Goal: Contribute content

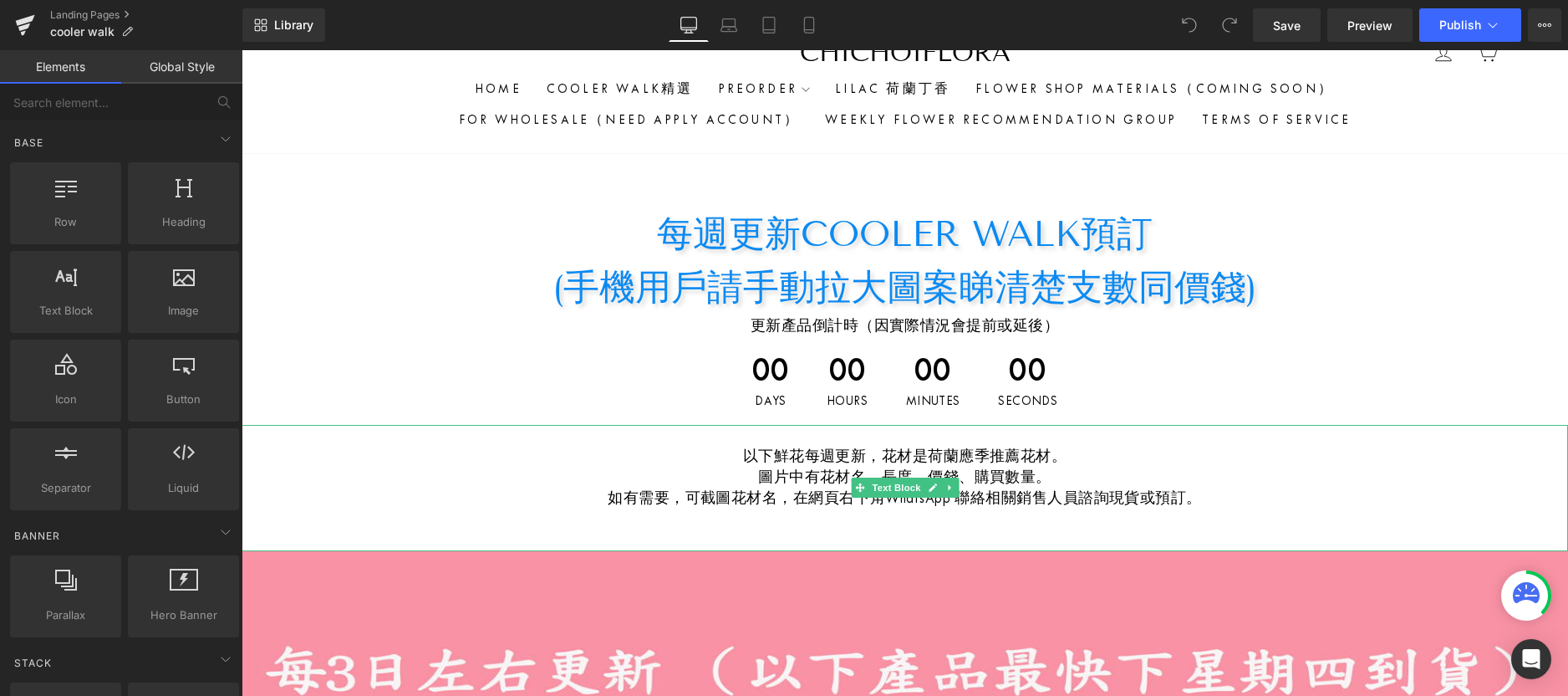
scroll to position [50, 0]
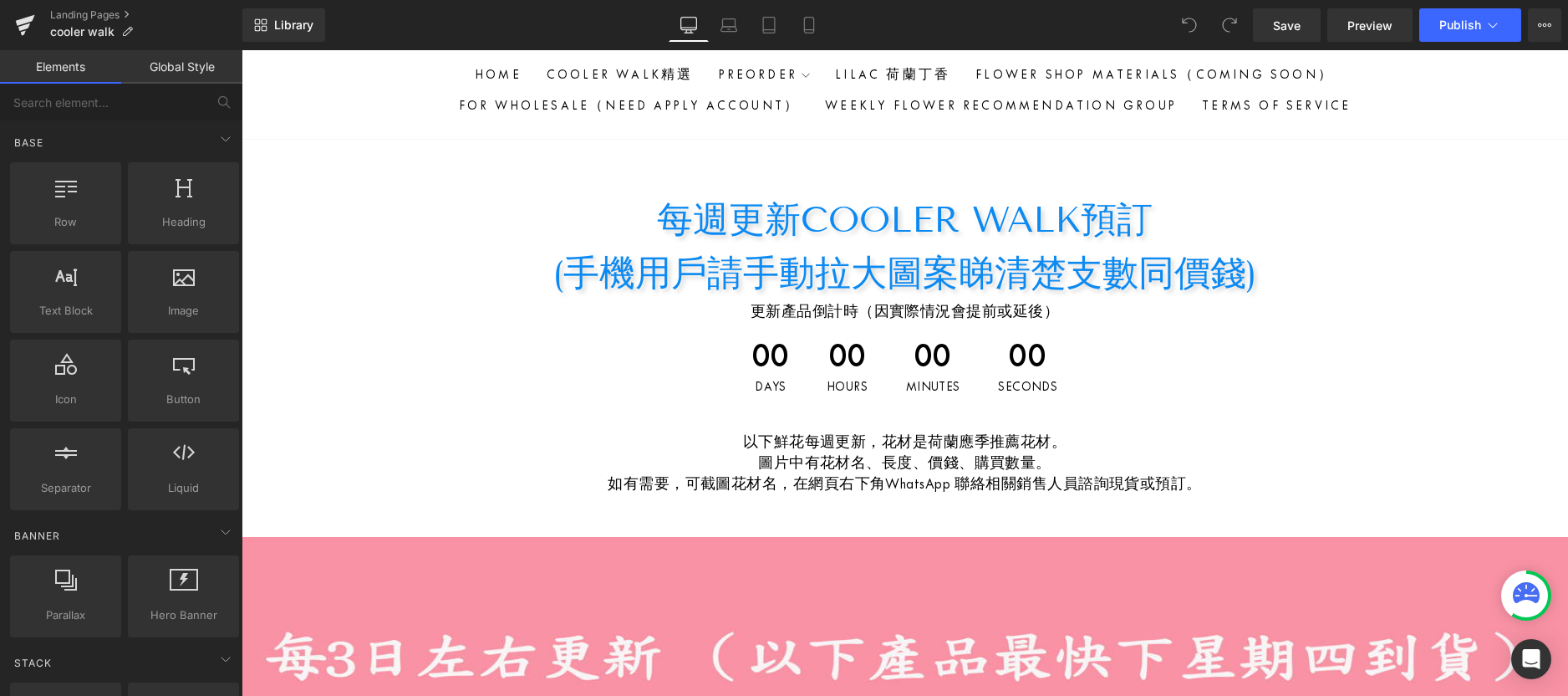
click at [763, 343] on span "00" at bounding box center [771, 359] width 38 height 42
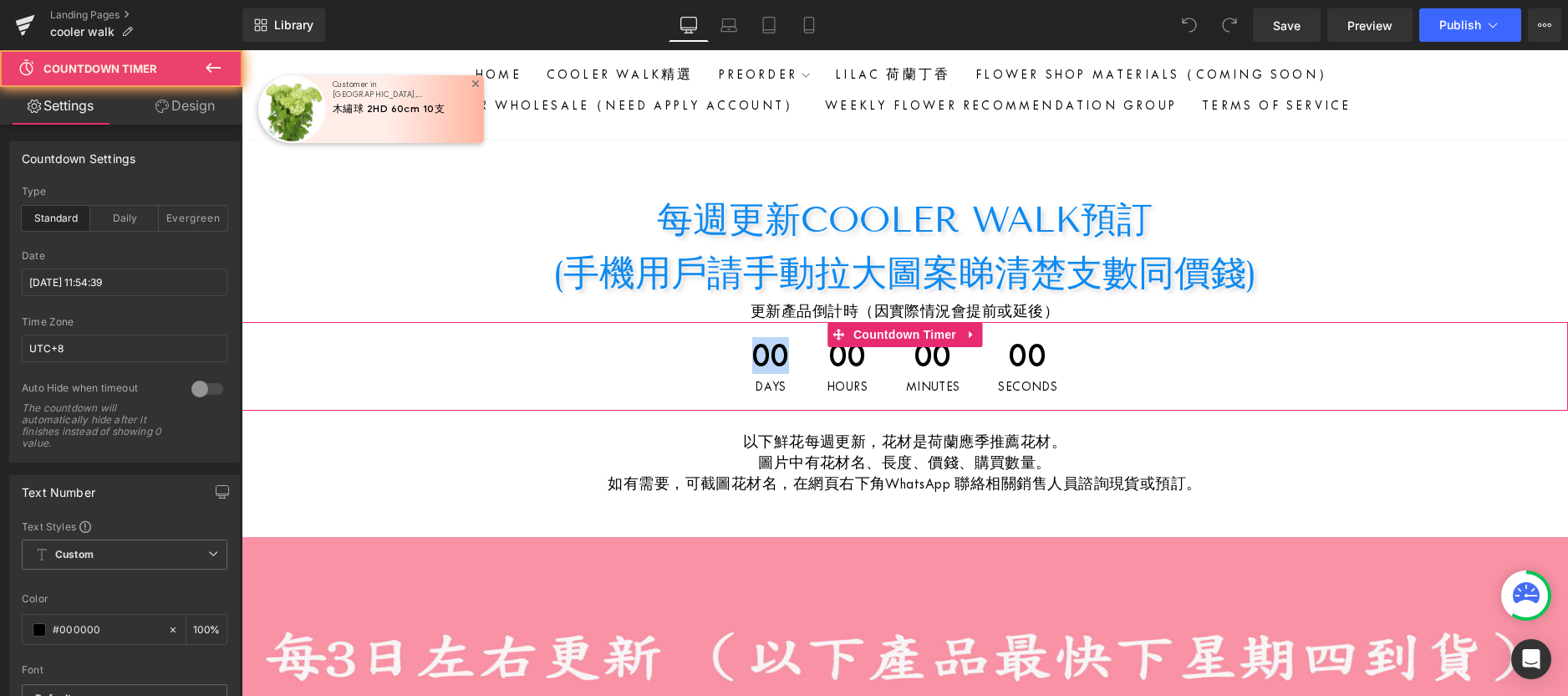
click at [763, 343] on span "00" at bounding box center [771, 359] width 38 height 42
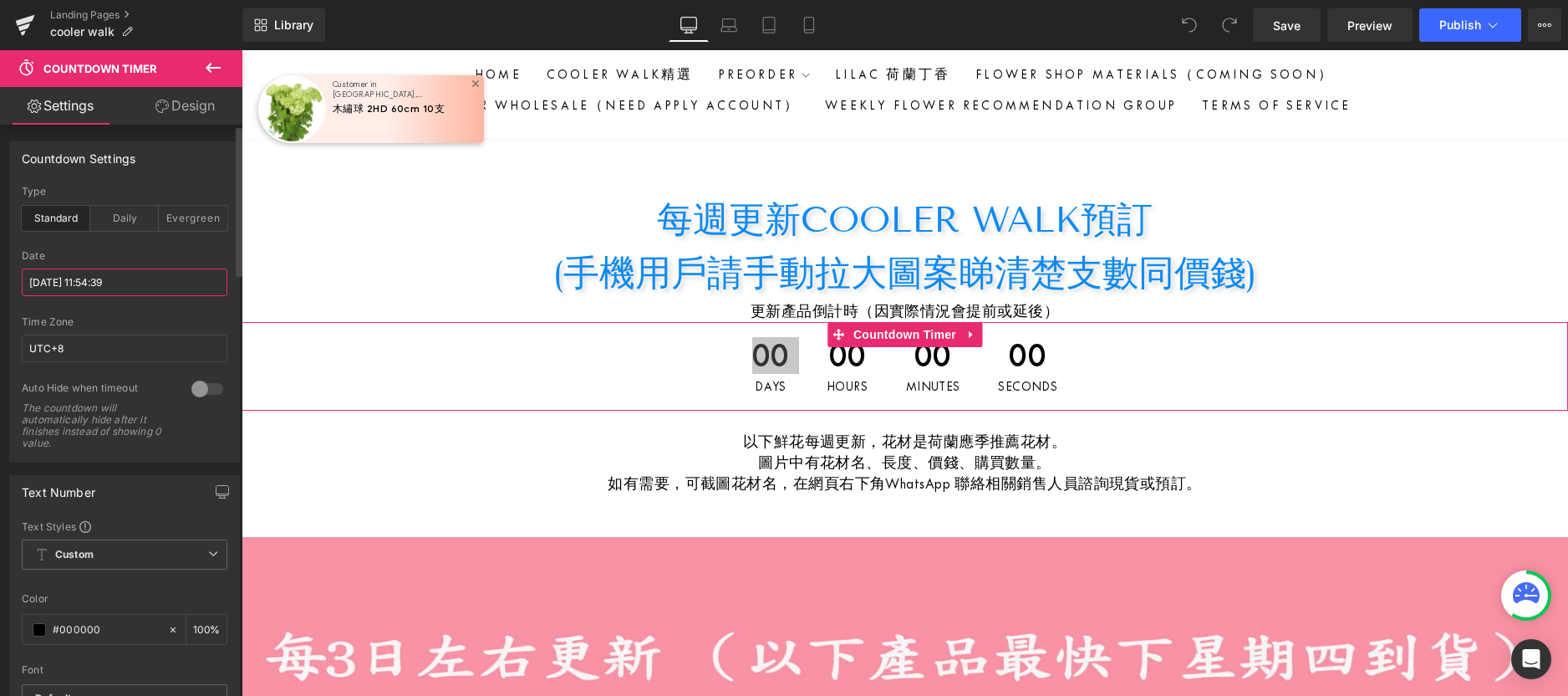
click at [66, 279] on input "[DATE] 11:54:39" at bounding box center [124, 282] width 205 height 28
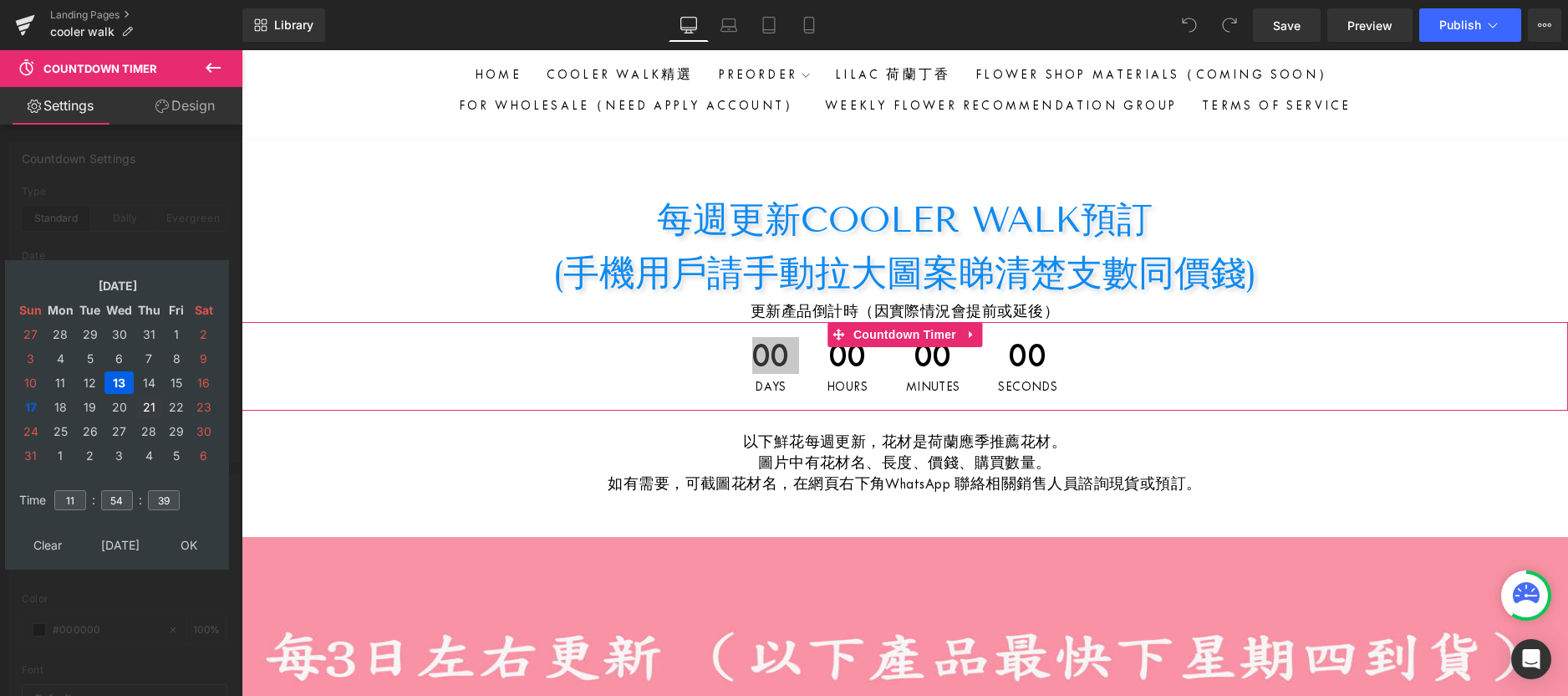
click at [140, 406] on td "21" at bounding box center [149, 406] width 27 height 23
type input "[DATE] 11:54:39"
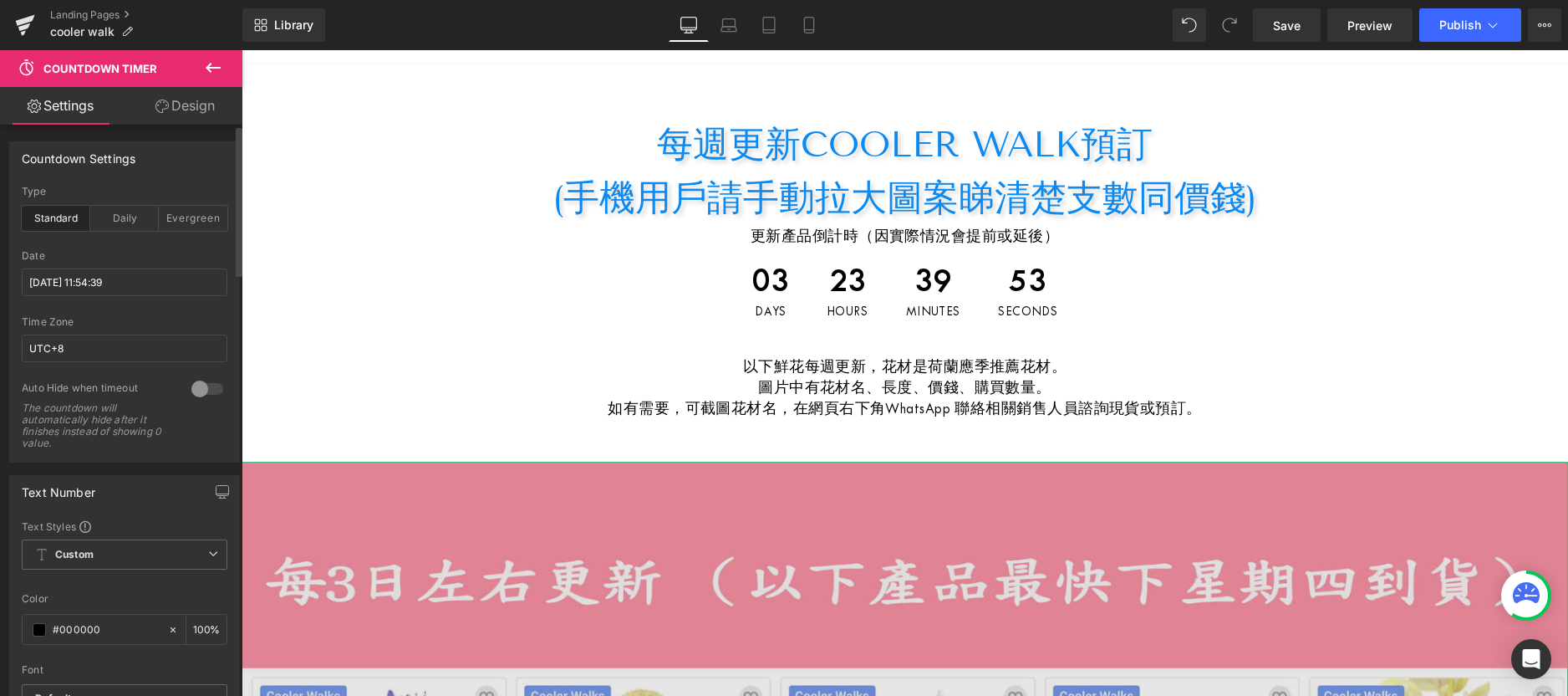
scroll to position [154, 0]
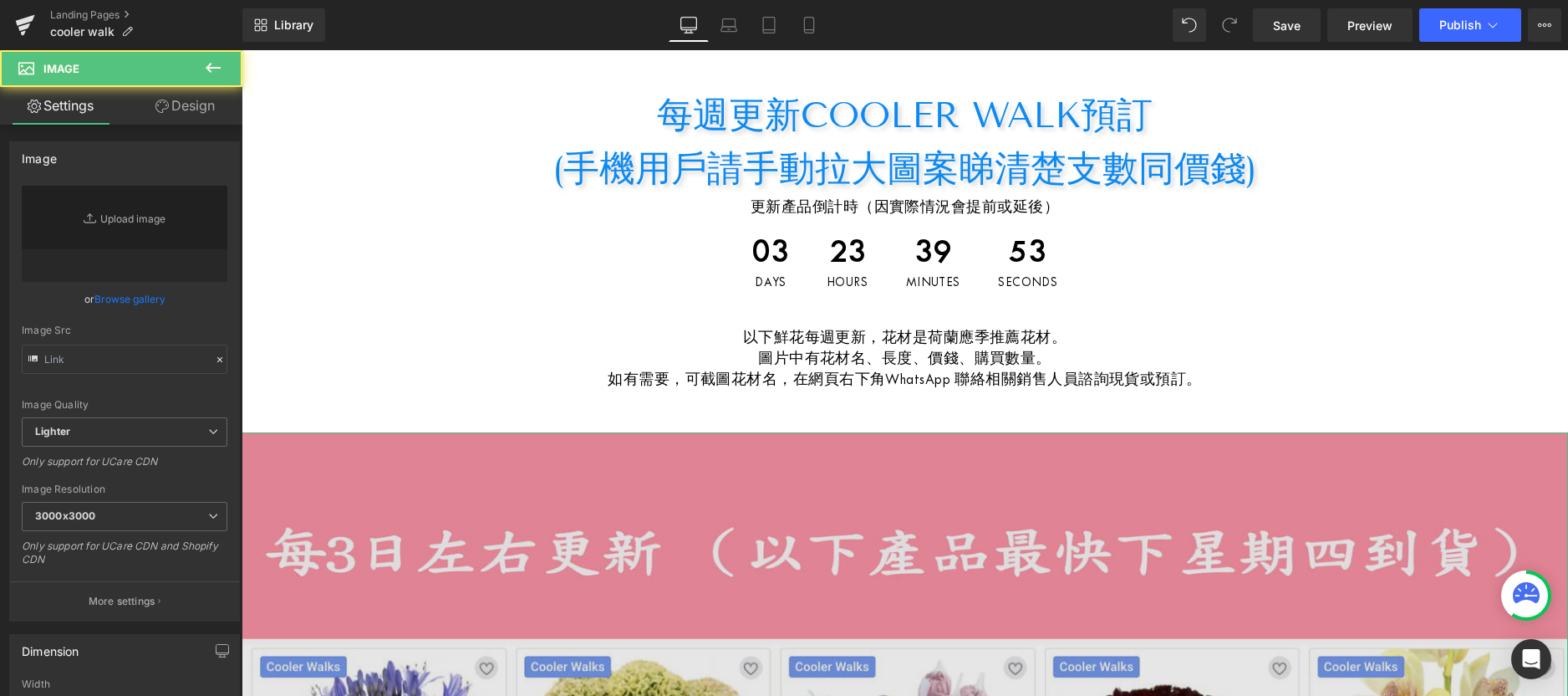
type input "[URL][DOMAIN_NAME]"
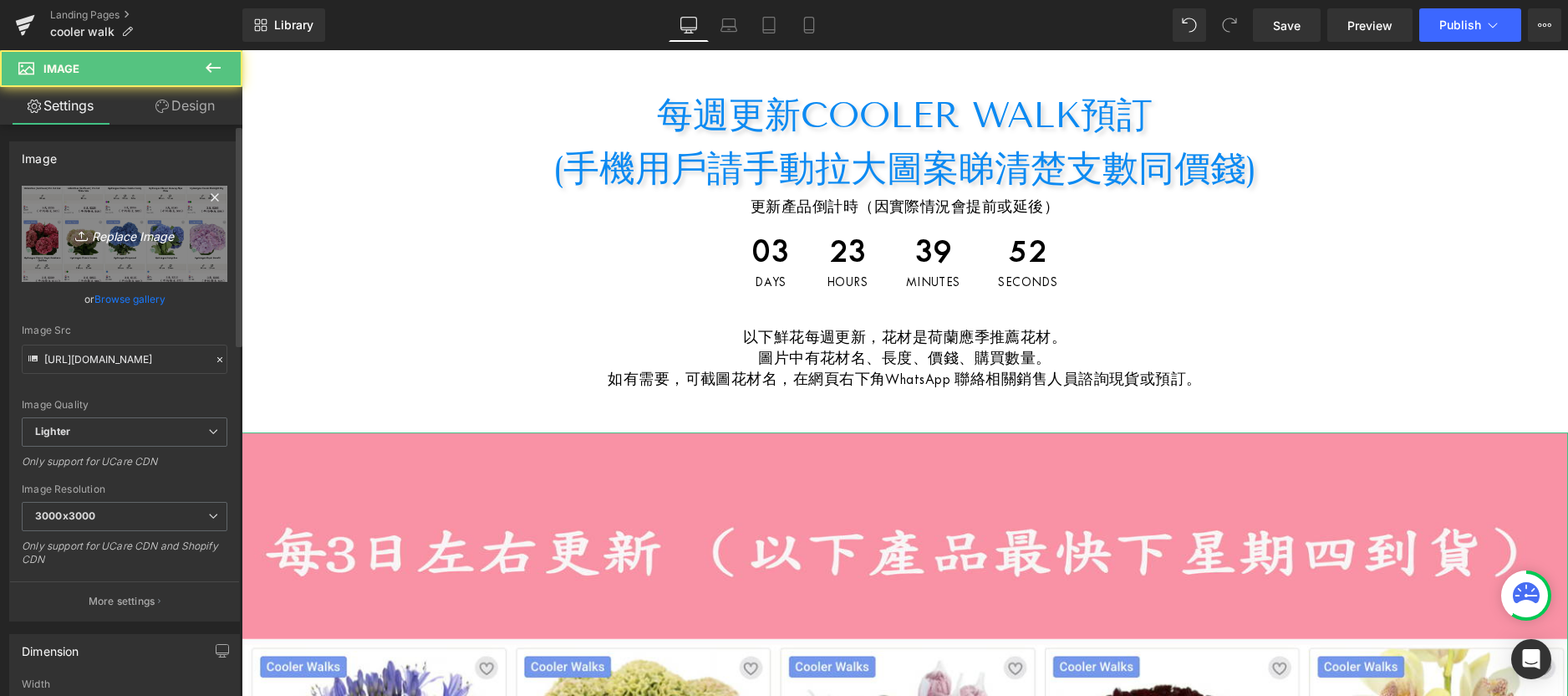
click at [135, 233] on icon "Replace Image" at bounding box center [124, 233] width 134 height 21
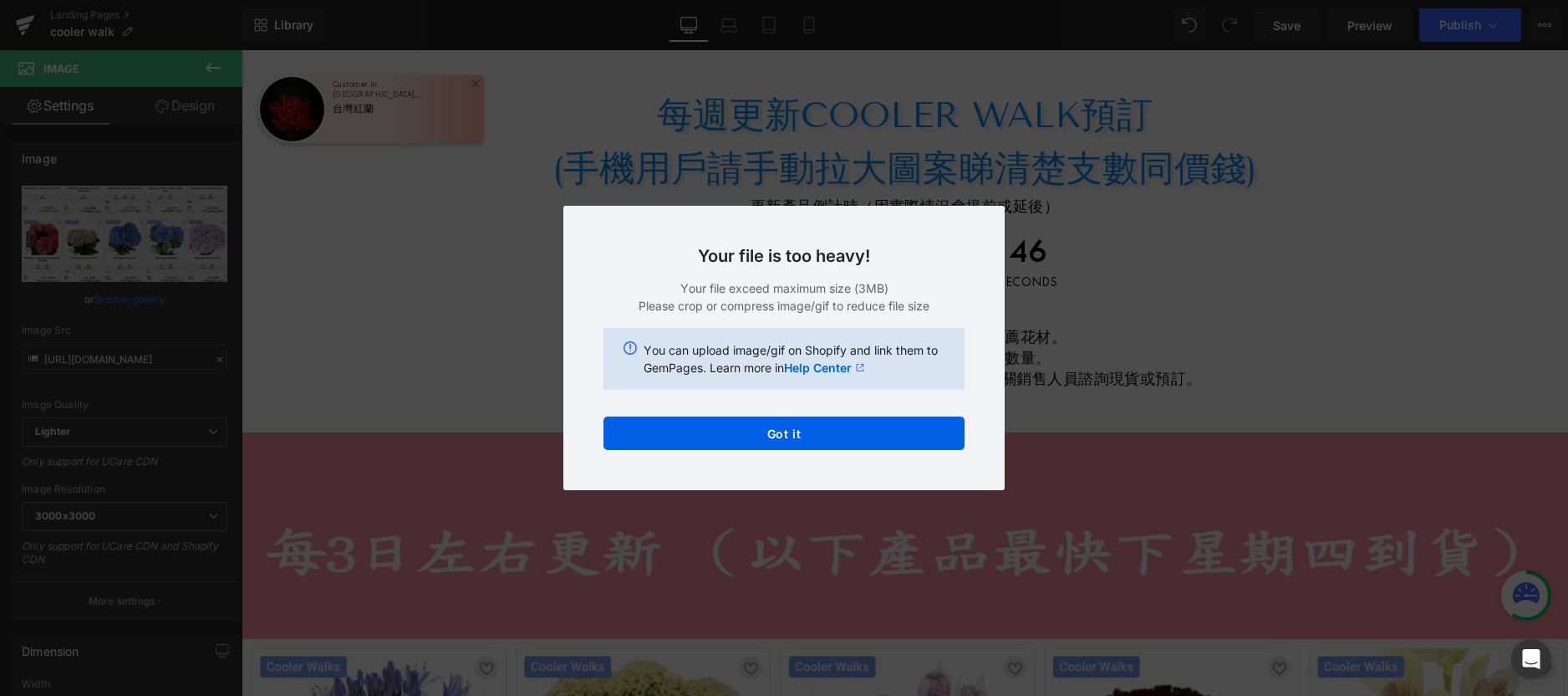
click at [1135, 319] on div "Back to Library Insert Your file is too heavy! Your file exceed maximum size (3…" at bounding box center [784, 348] width 1568 height 696
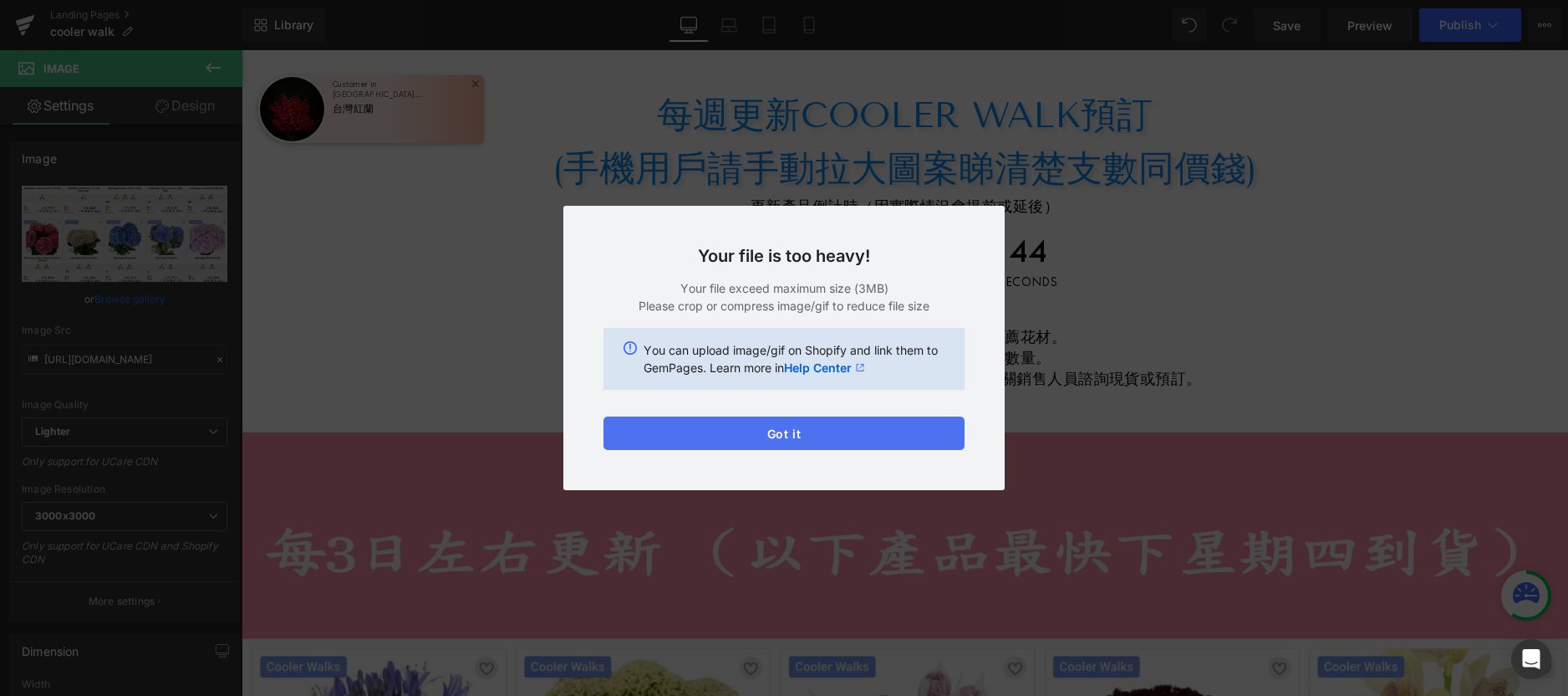
click at [847, 440] on button "Got it" at bounding box center [783, 433] width 361 height 34
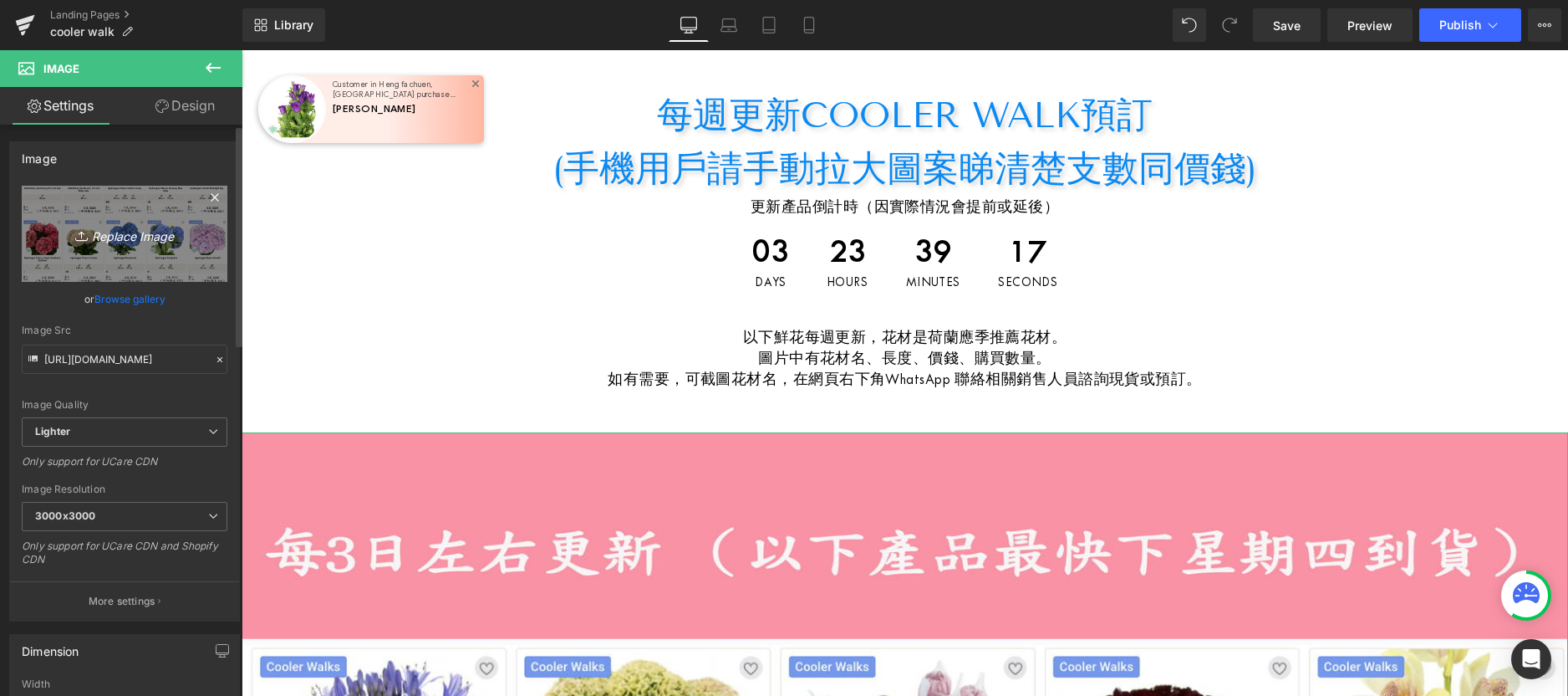
click at [130, 227] on icon "Replace Image" at bounding box center [124, 233] width 134 height 21
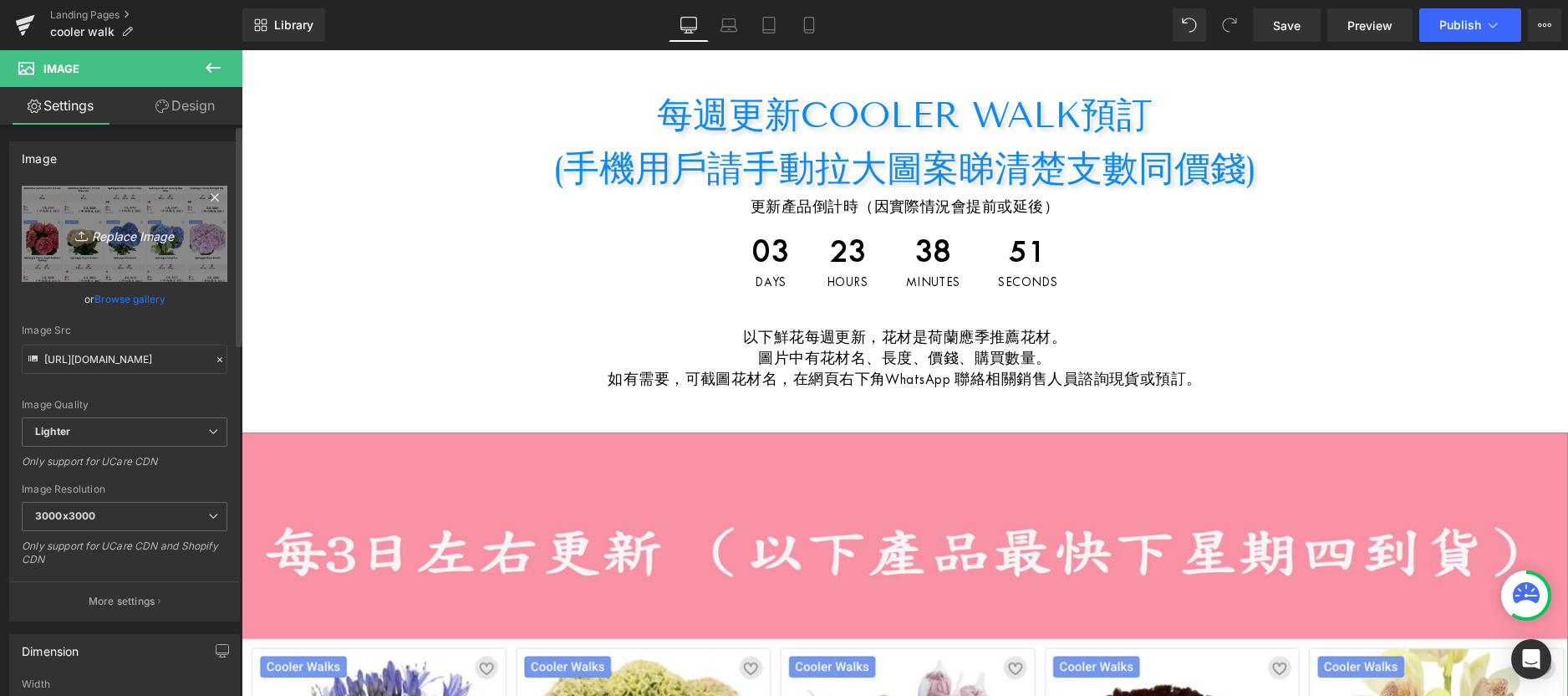
click at [145, 258] on link "Replace Image" at bounding box center [124, 234] width 205 height 96
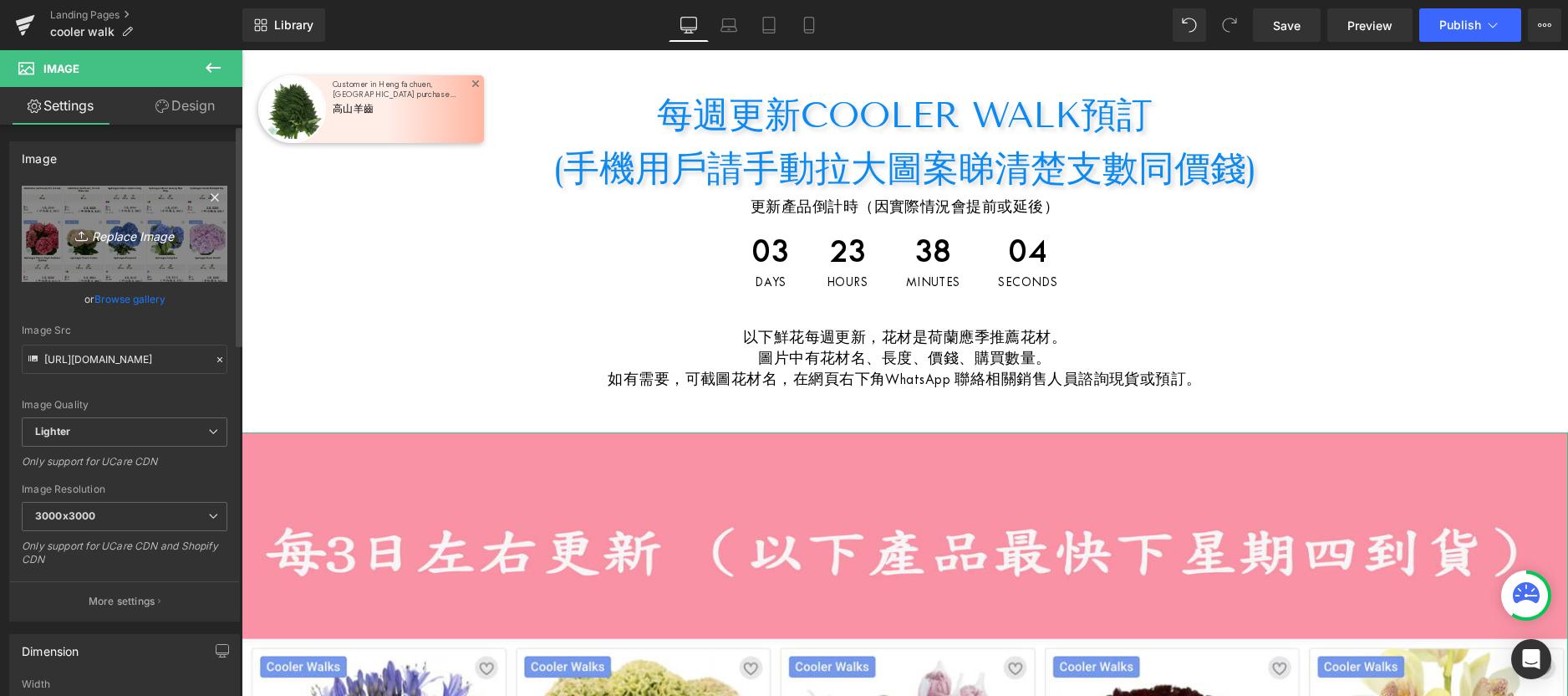
click at [127, 234] on icon "Replace Image" at bounding box center [124, 233] width 134 height 21
click at [140, 235] on icon "Replace Image" at bounding box center [124, 233] width 134 height 21
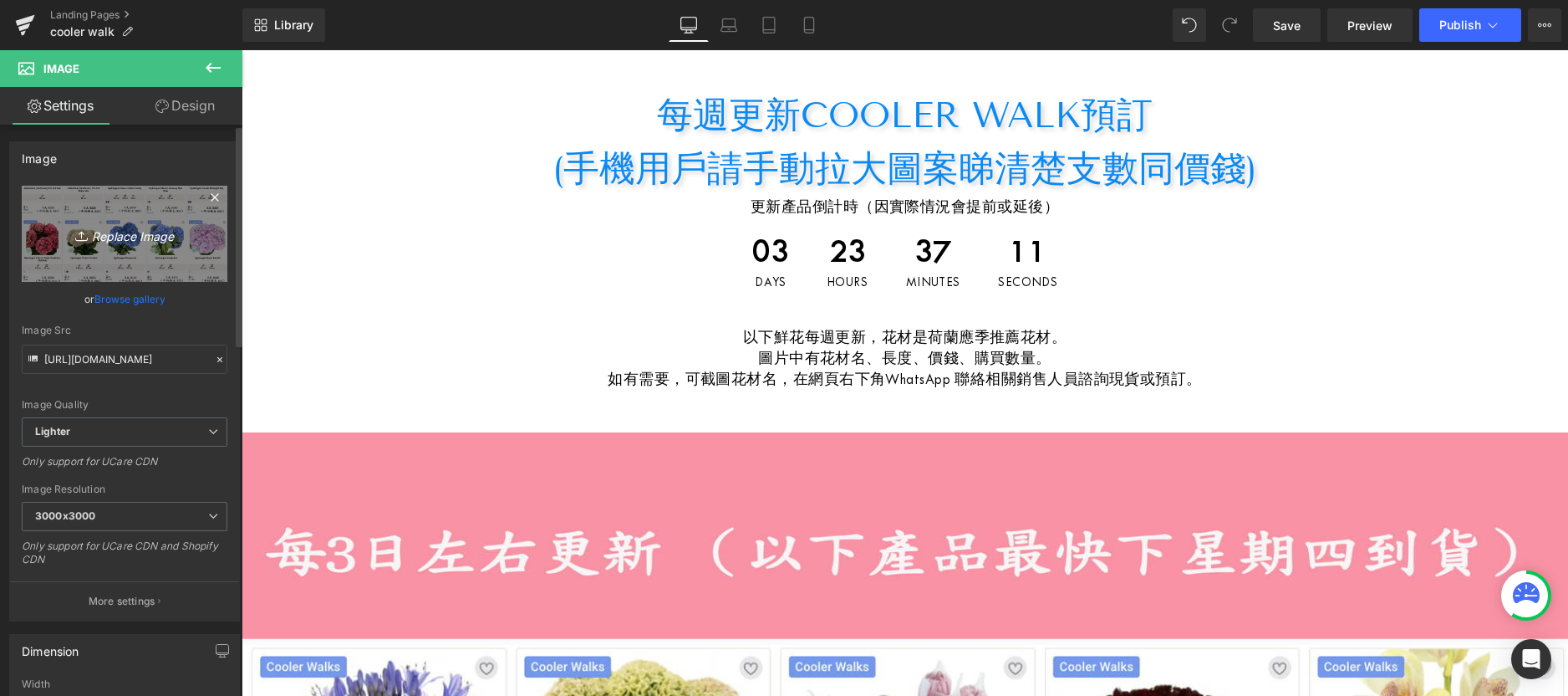
type input "C:\fakepath\fdsafdsafas.jpg"
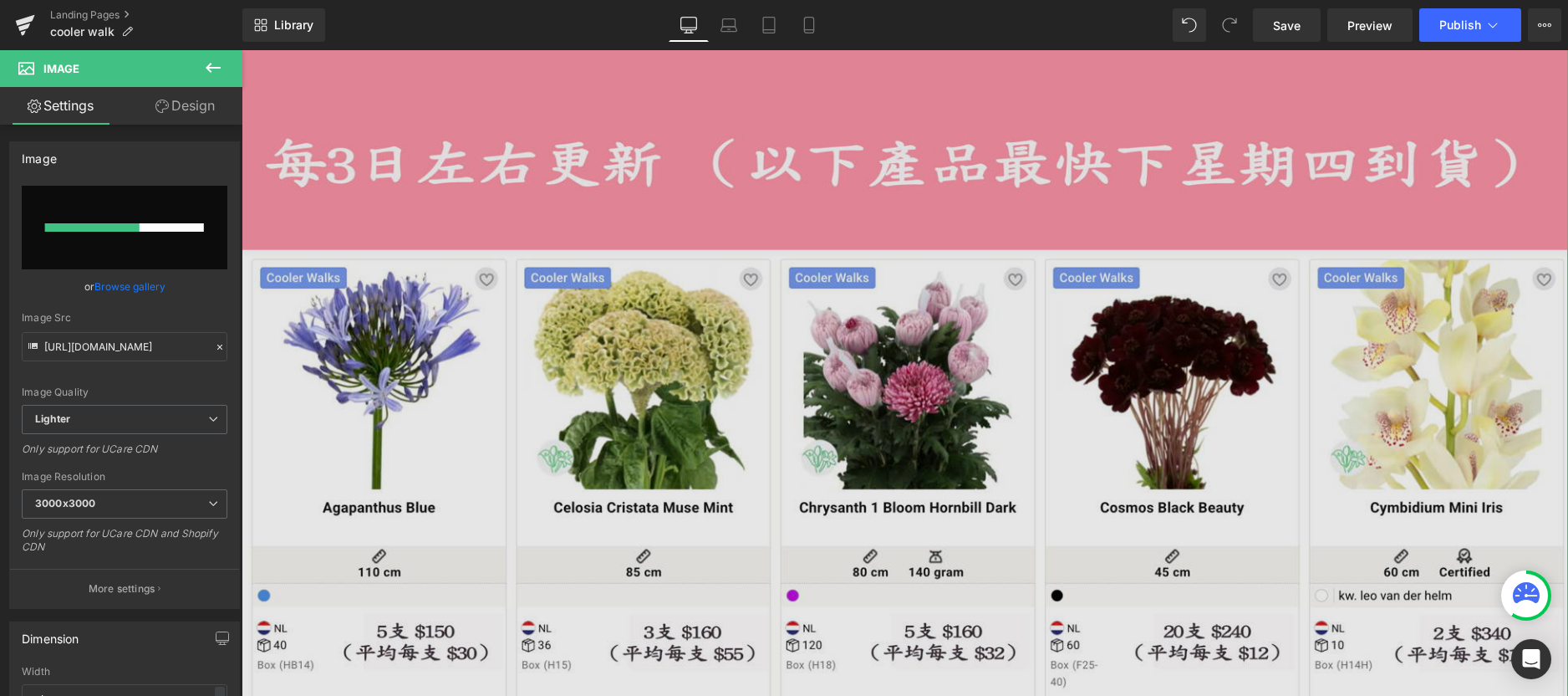
scroll to position [550, 0]
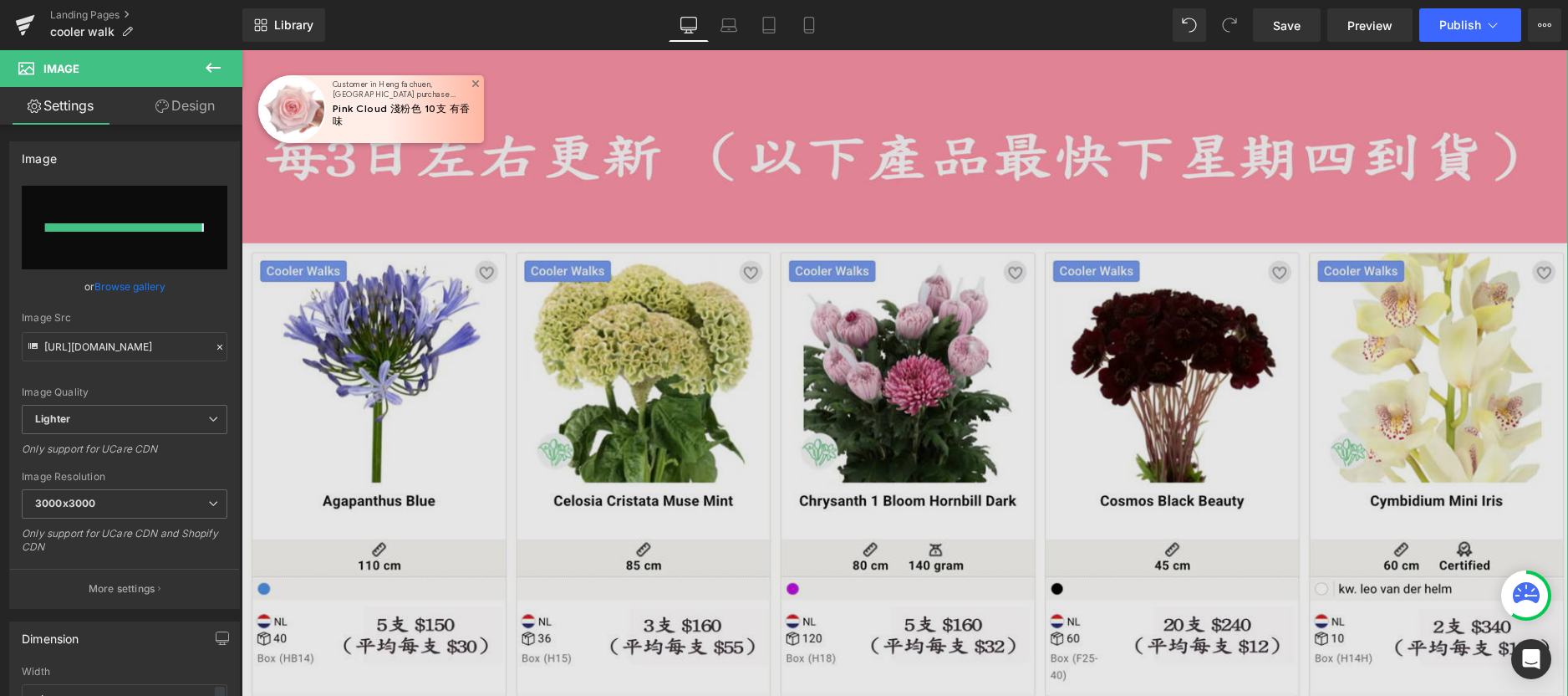
type input "[URL][DOMAIN_NAME]"
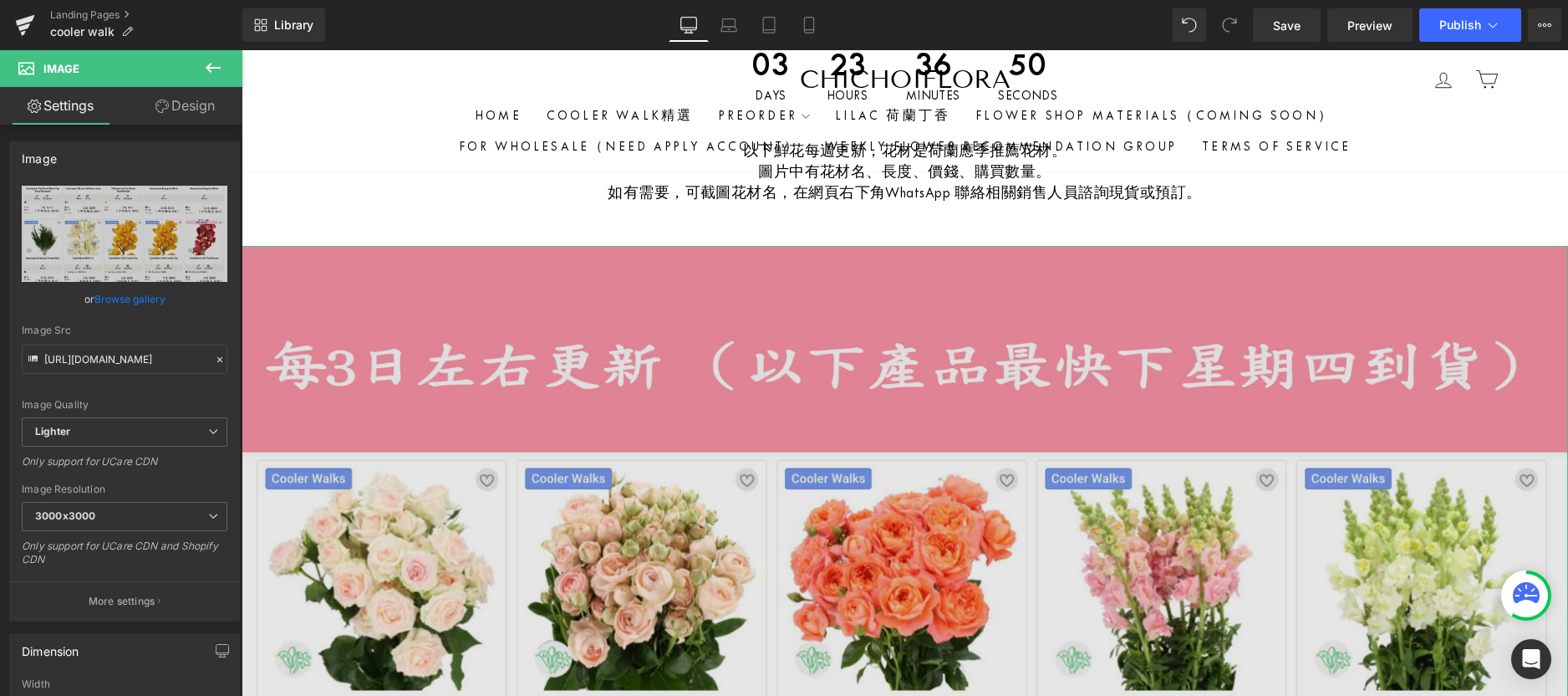
scroll to position [297, 0]
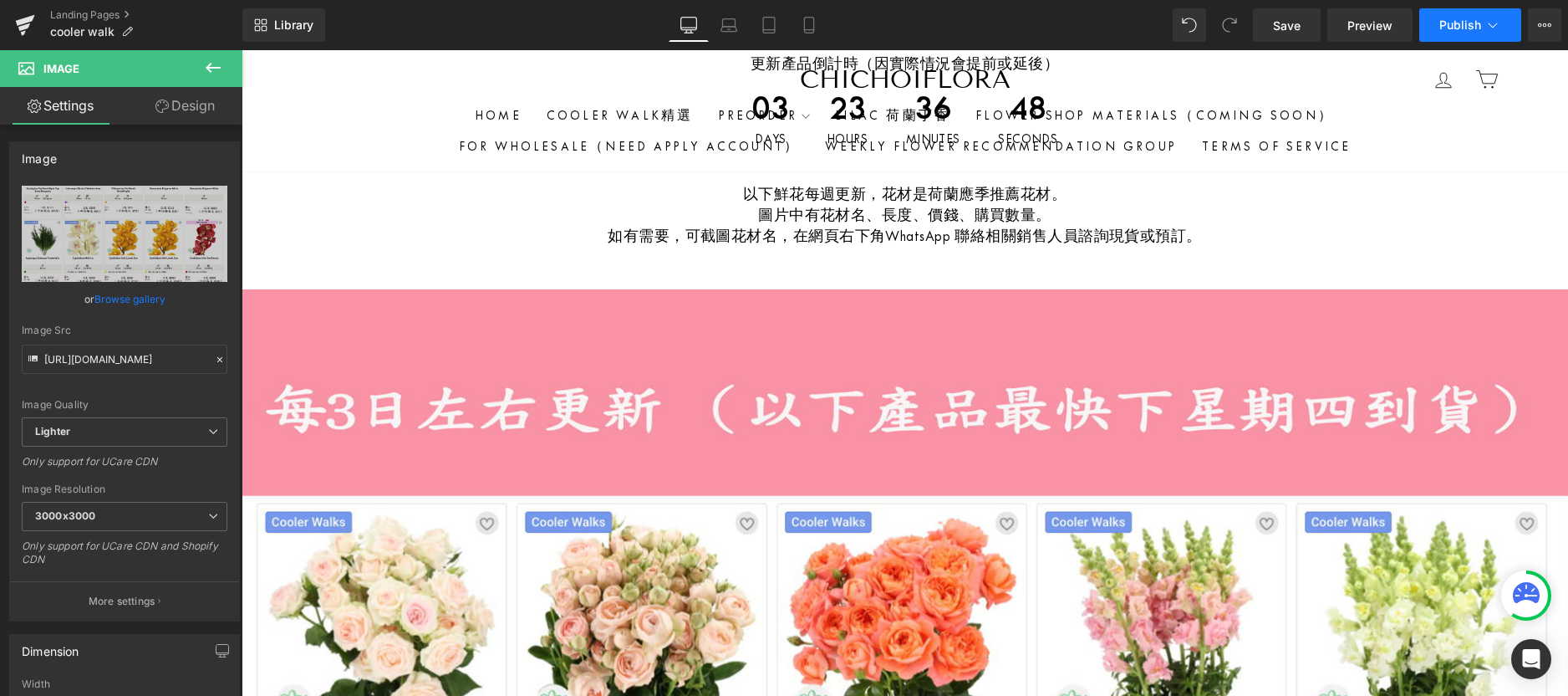
click at [1478, 20] on span "Publish" at bounding box center [1460, 25] width 42 height 13
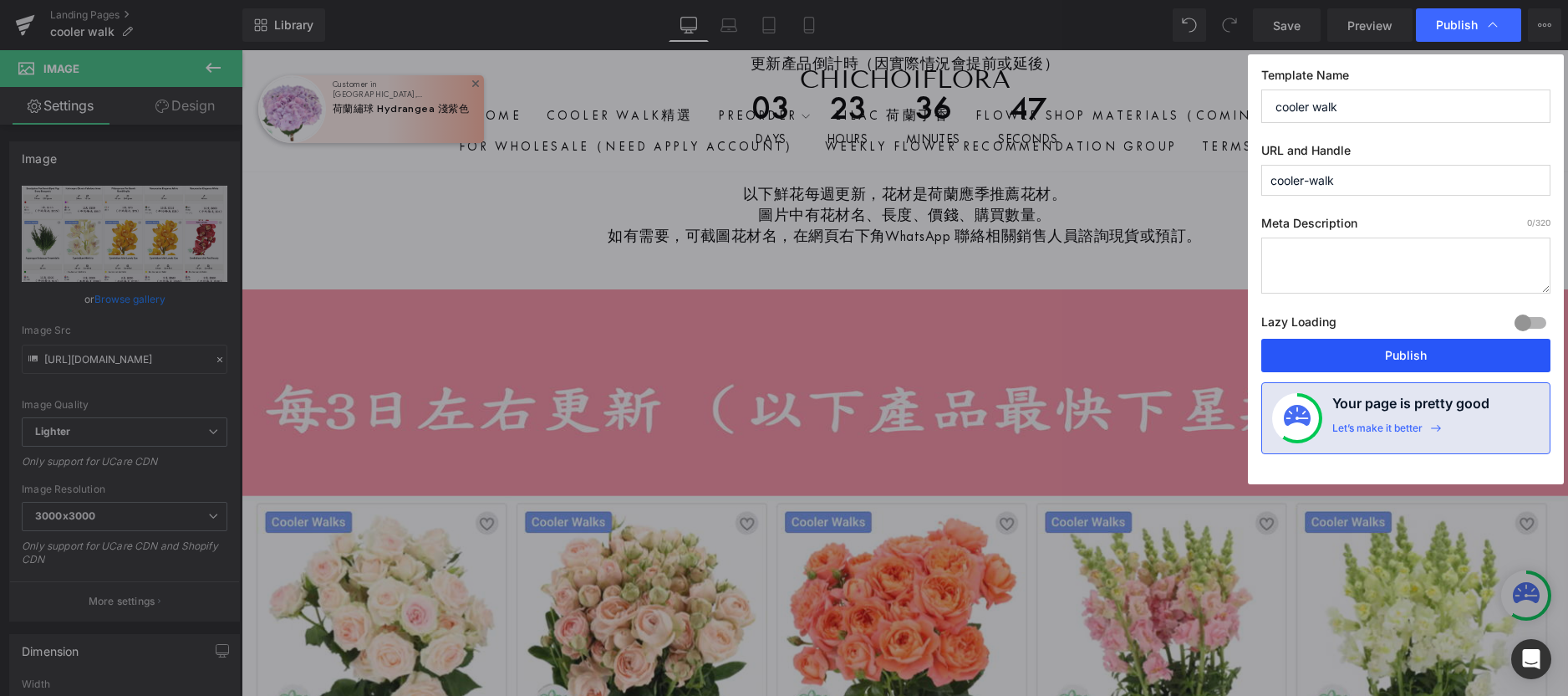
click at [1315, 353] on button "Publish" at bounding box center [1406, 355] width 289 height 34
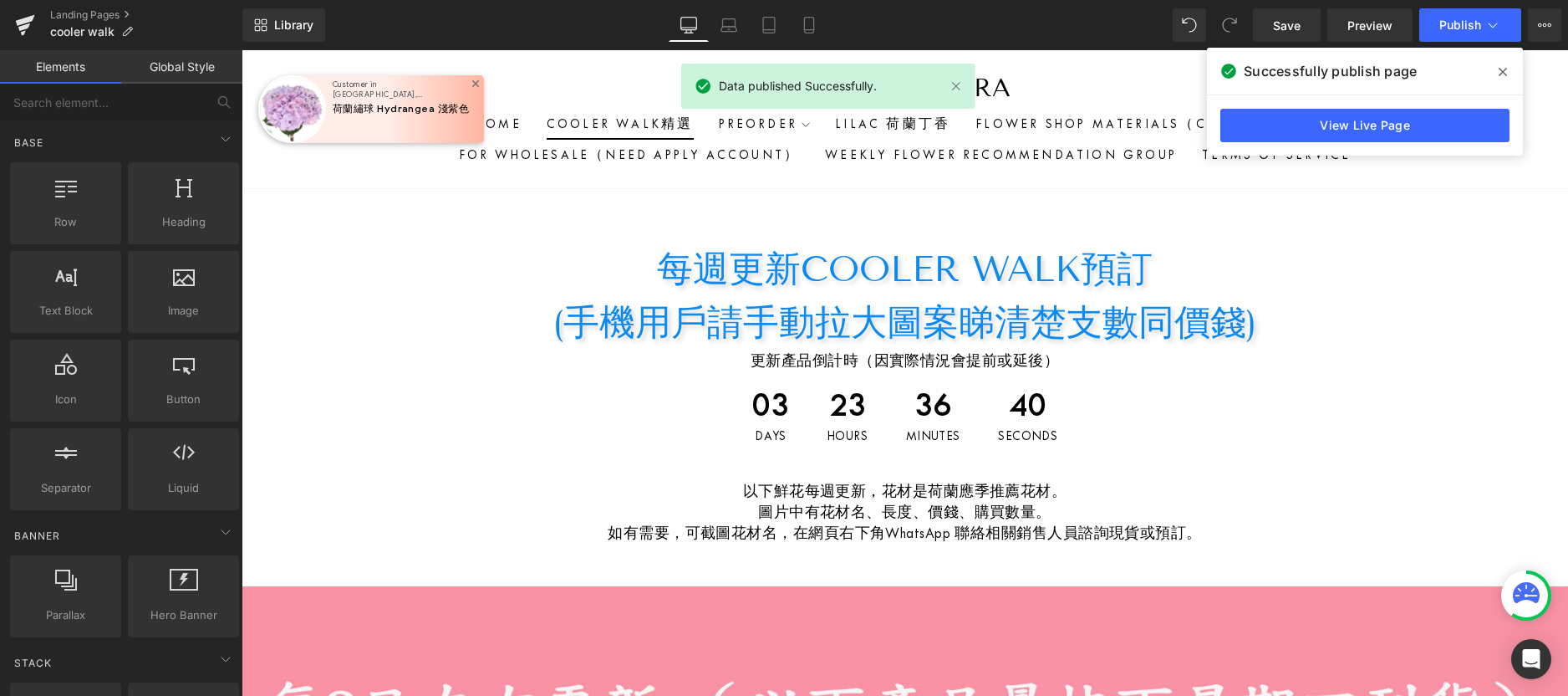
click at [648, 119] on link "Cooler Walk精選" at bounding box center [620, 124] width 172 height 31
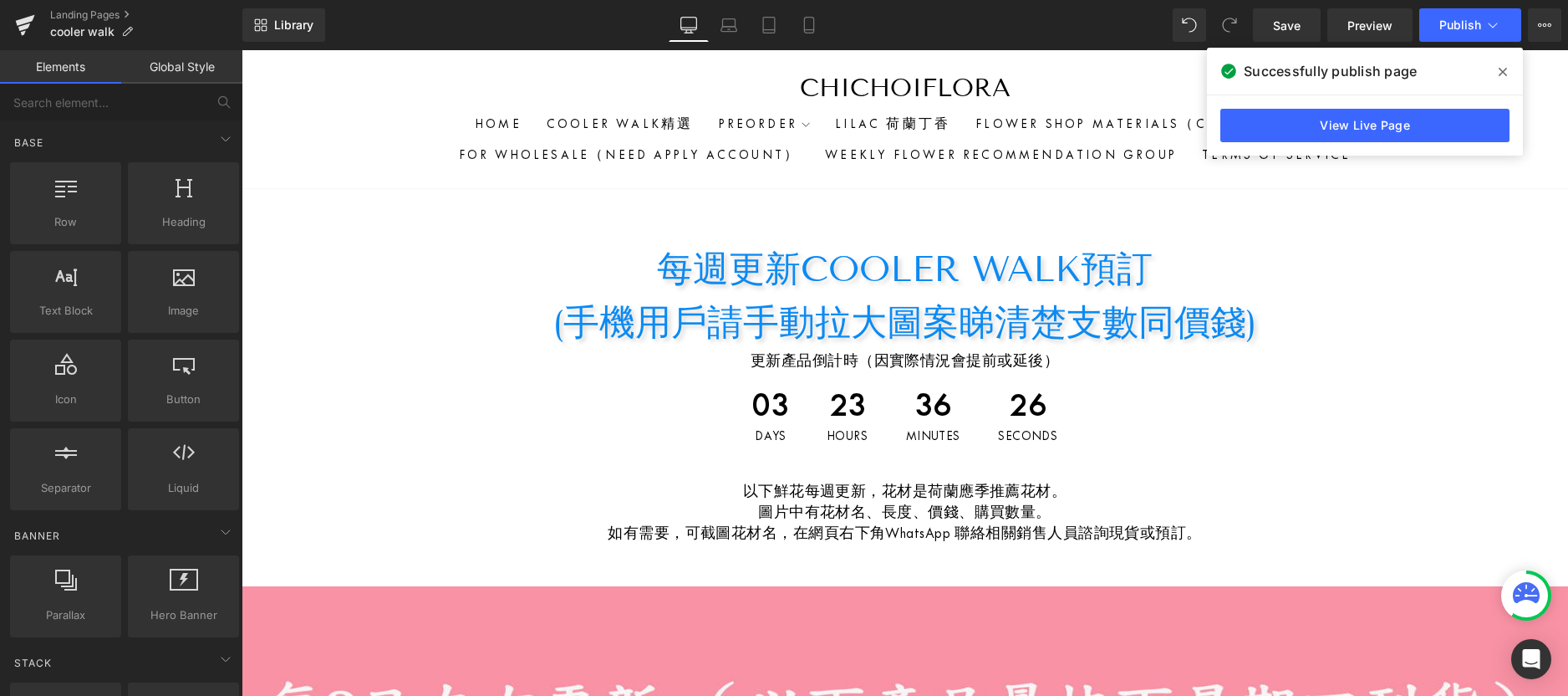
click at [1521, 587] on icon at bounding box center [1527, 592] width 27 height 21
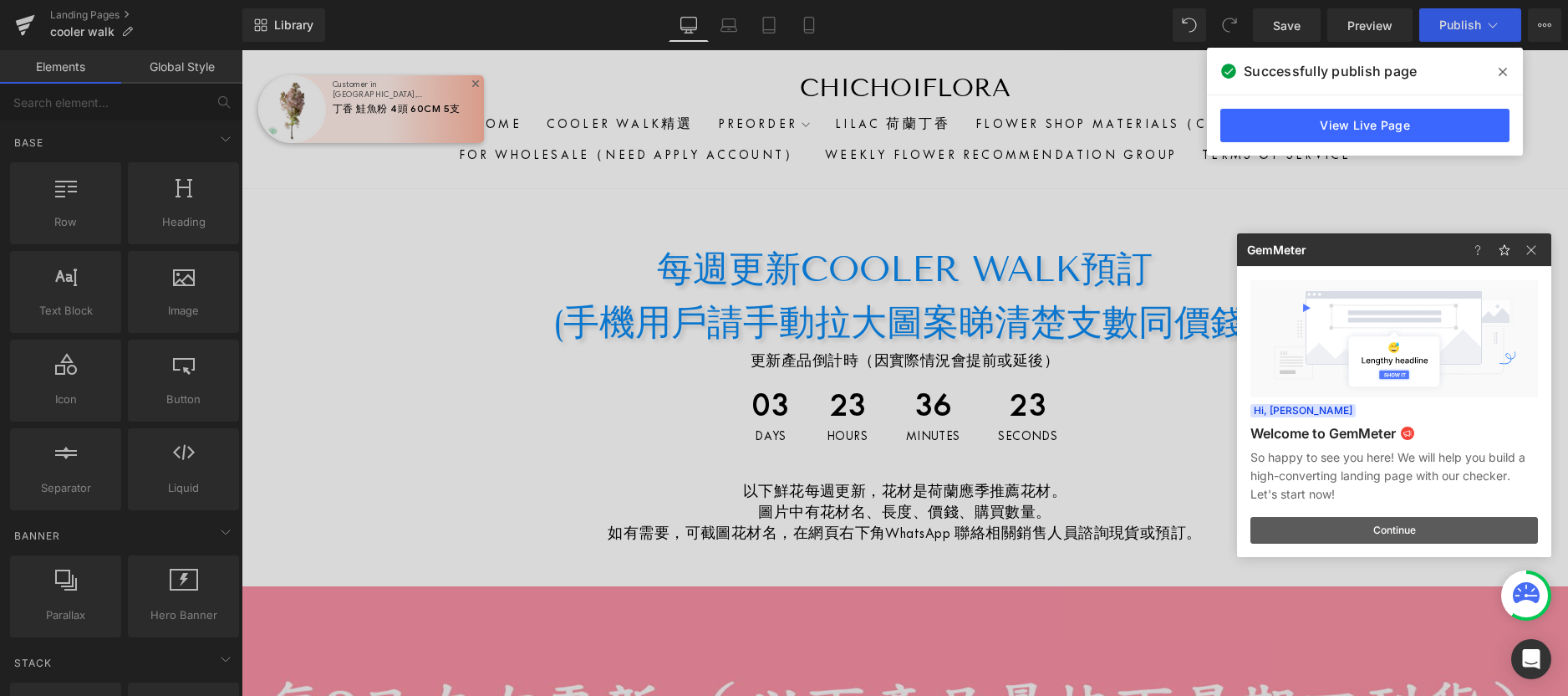
click at [1417, 533] on button "Continue" at bounding box center [1395, 530] width 288 height 27
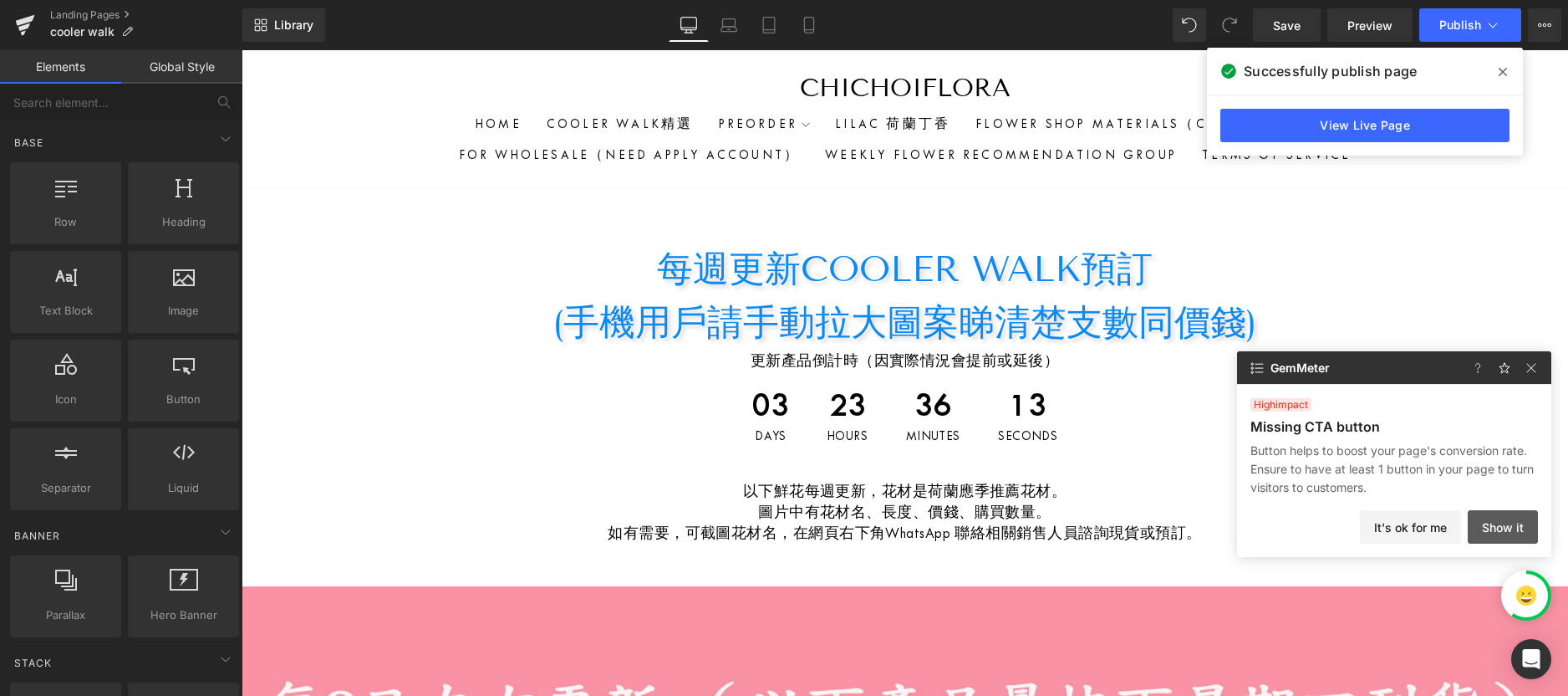
click at [1468, 533] on button "Show it" at bounding box center [1502, 527] width 70 height 34
click at [192, 369] on div at bounding box center [183, 371] width 101 height 38
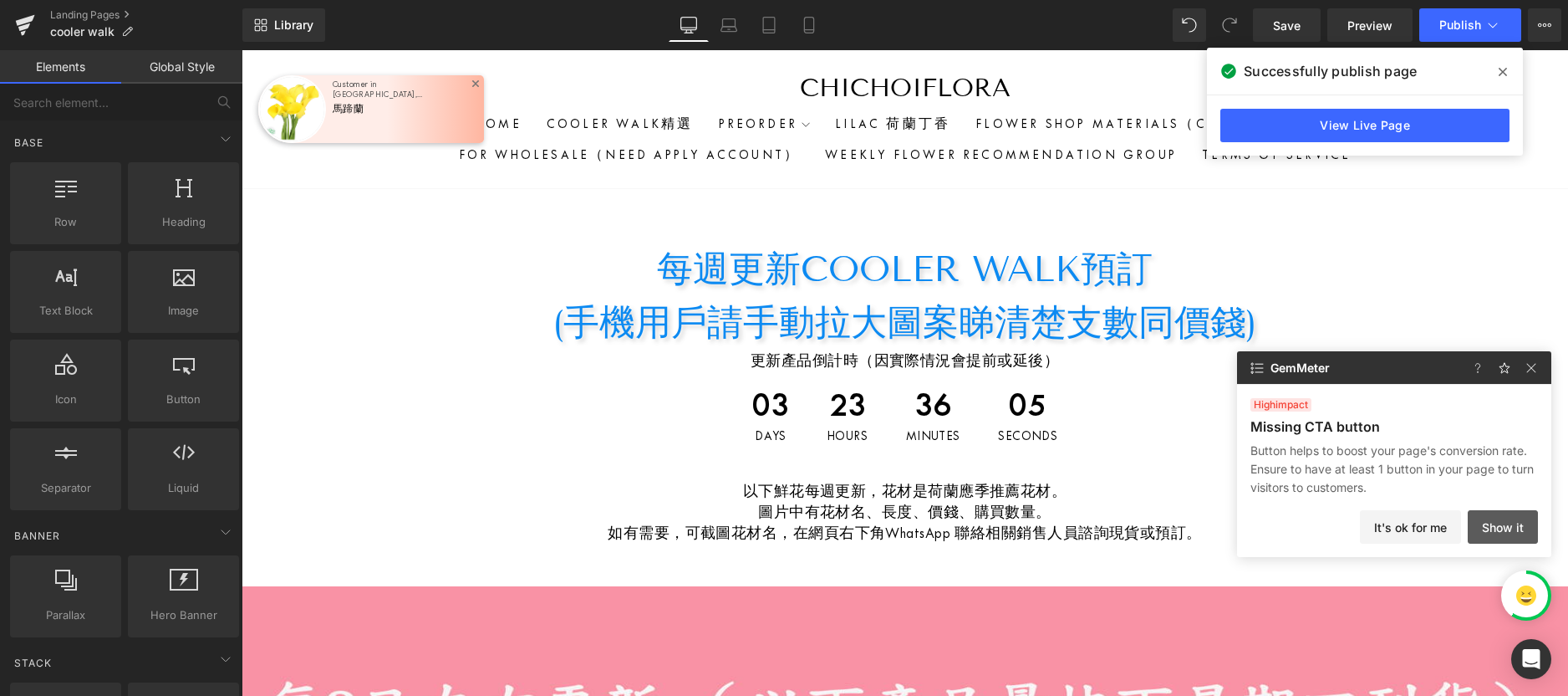
click at [1482, 525] on button "Show it" at bounding box center [1502, 527] width 70 height 34
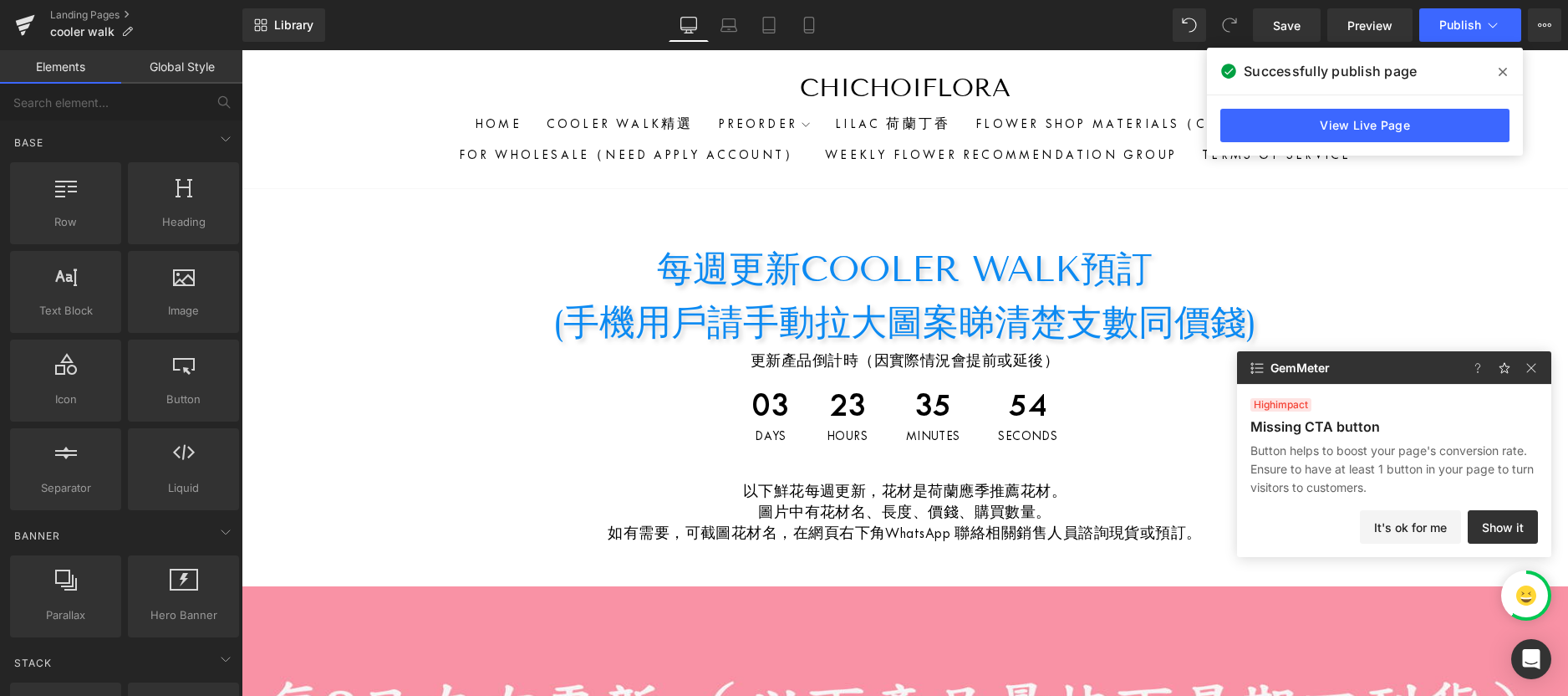
click at [1502, 75] on icon at bounding box center [1503, 72] width 8 height 13
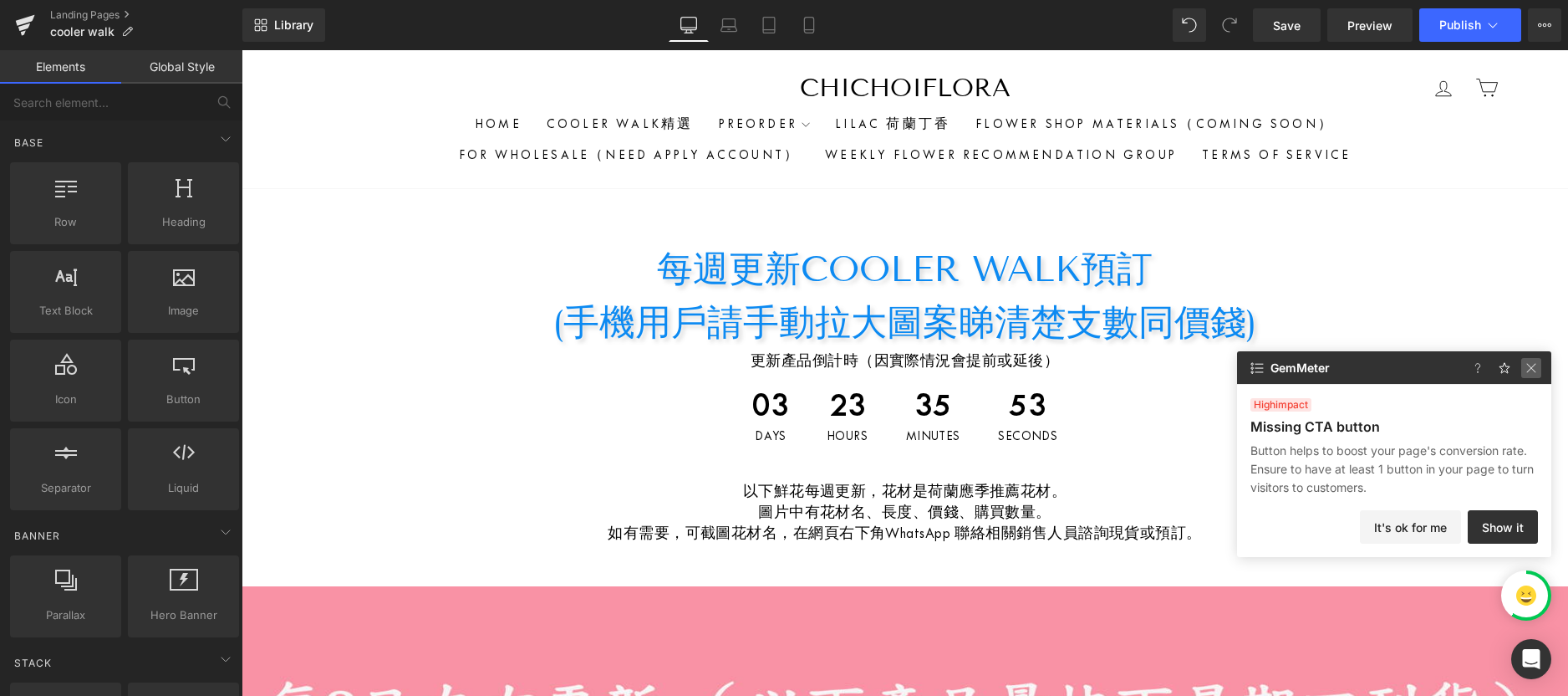
click at [1529, 358] on img at bounding box center [1532, 368] width 20 height 20
